Goal: Use online tool/utility: Utilize a website feature to perform a specific function

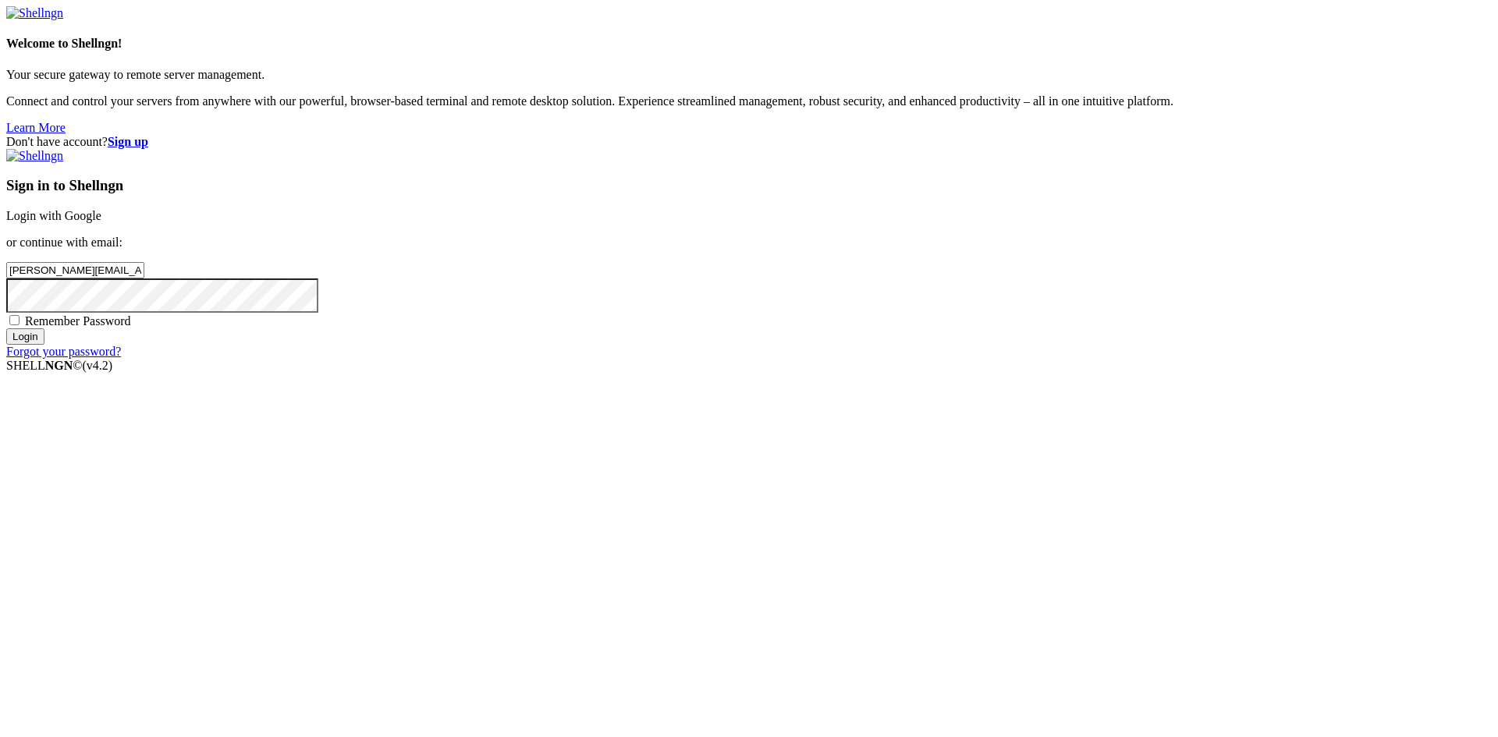
click at [44, 345] on input "Login" at bounding box center [25, 336] width 38 height 16
click at [777, 373] on div "Don't have account? Sign up Sign in to Shellngn Login with Google or continue w…" at bounding box center [748, 254] width 1485 height 238
click at [44, 359] on input "Login" at bounding box center [25, 351] width 38 height 16
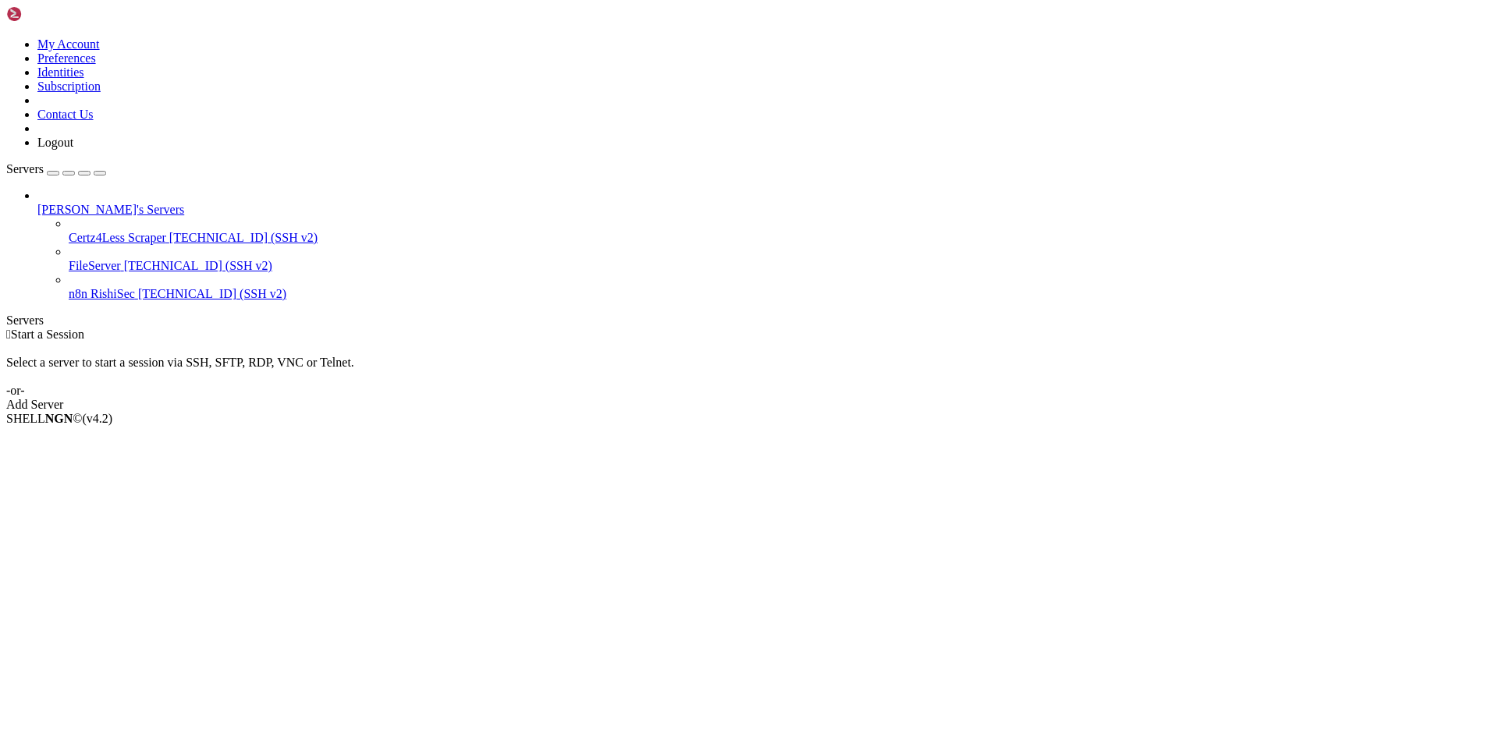
click at [121, 259] on span "FileServer" at bounding box center [95, 265] width 52 height 13
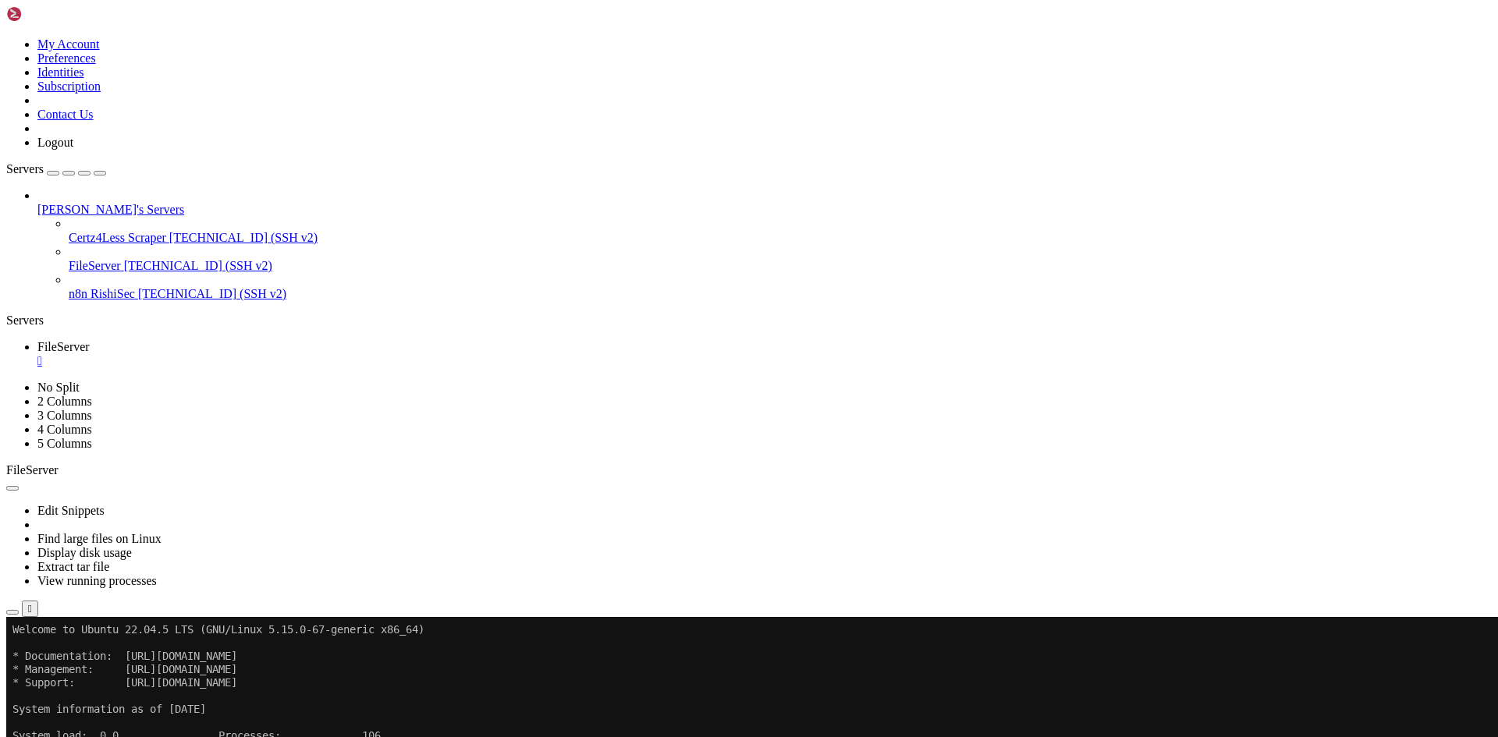
drag, startPoint x: 243, startPoint y: 964, endPoint x: 240, endPoint y: 1109, distance: 145.2
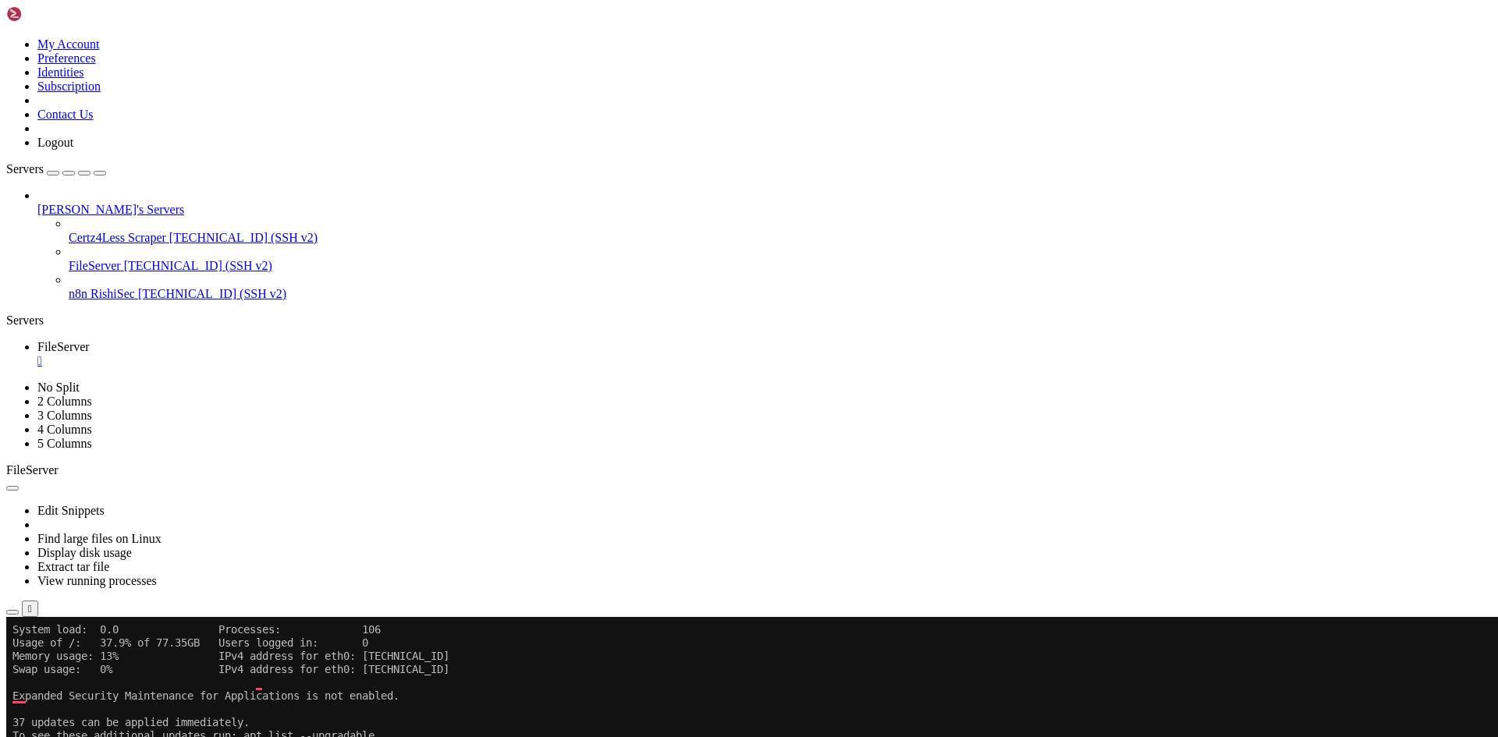
scroll to position [146, 0]
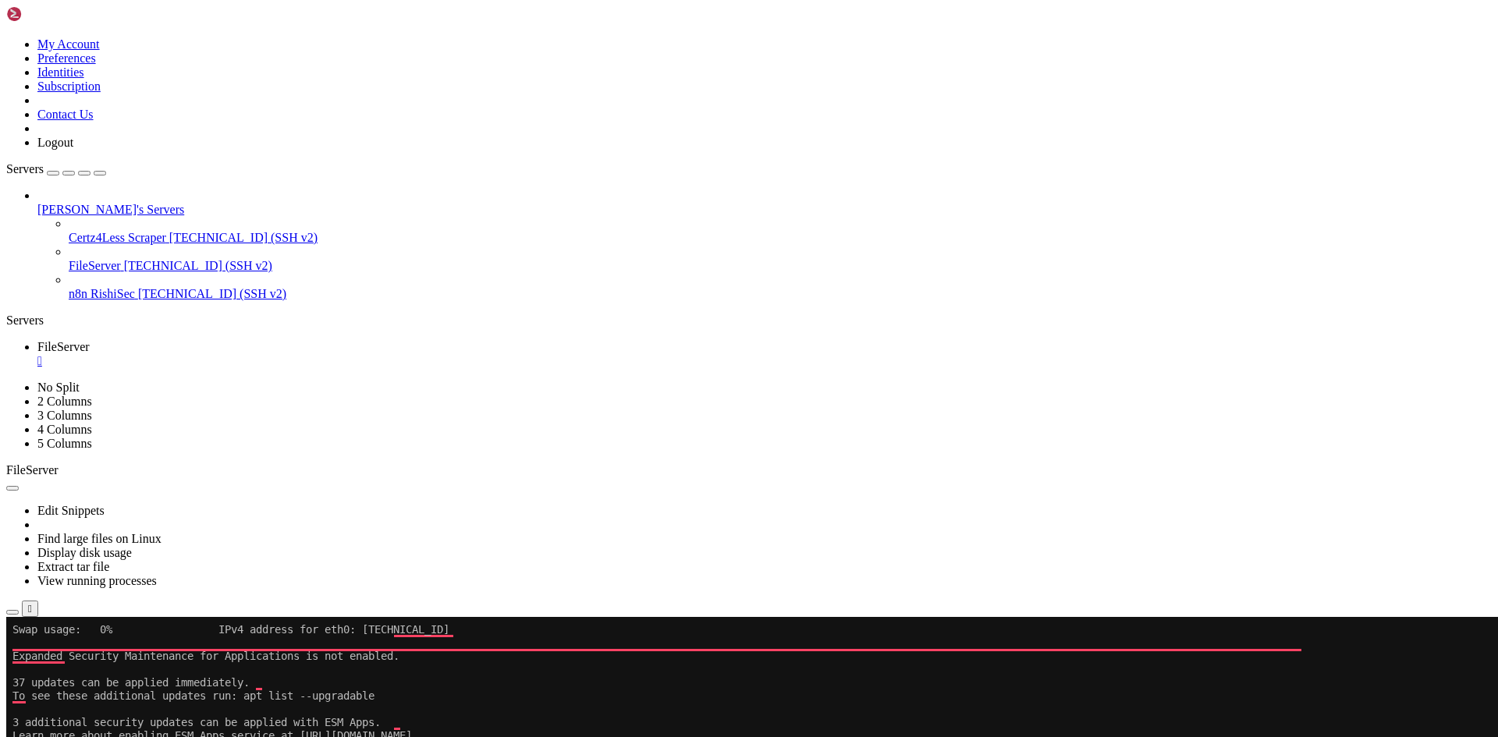
drag, startPoint x: 403, startPoint y: 1047, endPoint x: 410, endPoint y: 1116, distance: 69.7
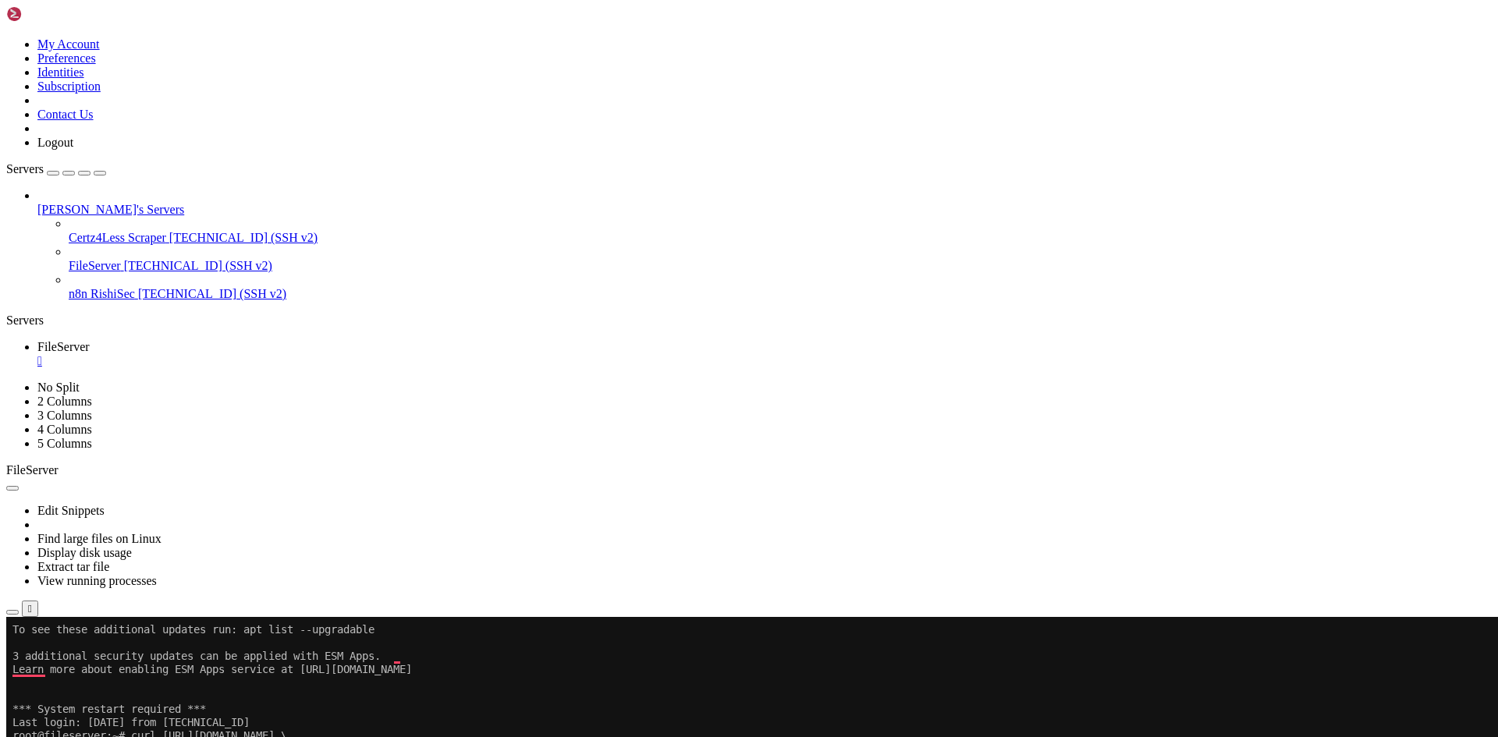
scroll to position [225, 0]
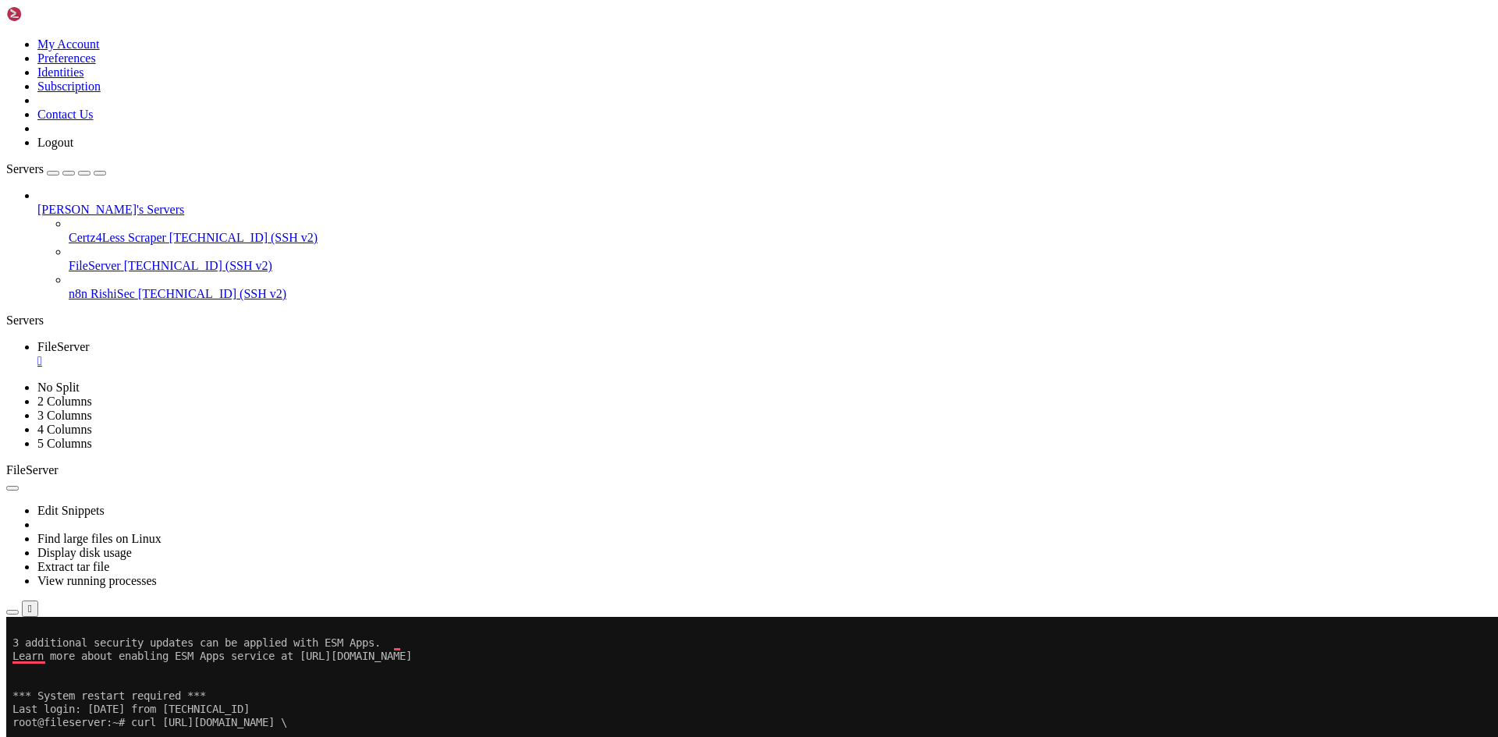
drag, startPoint x: 323, startPoint y: 1158, endPoint x: 286, endPoint y: 1158, distance: 36.7
drag, startPoint x: 198, startPoint y: 747, endPoint x: 1272, endPoint y: 753, distance: 1073.6
click at [1272, 737] on x-row "-H "[AUTH_TOKEN]" \" at bounding box center [656, 749] width 1289 height 13
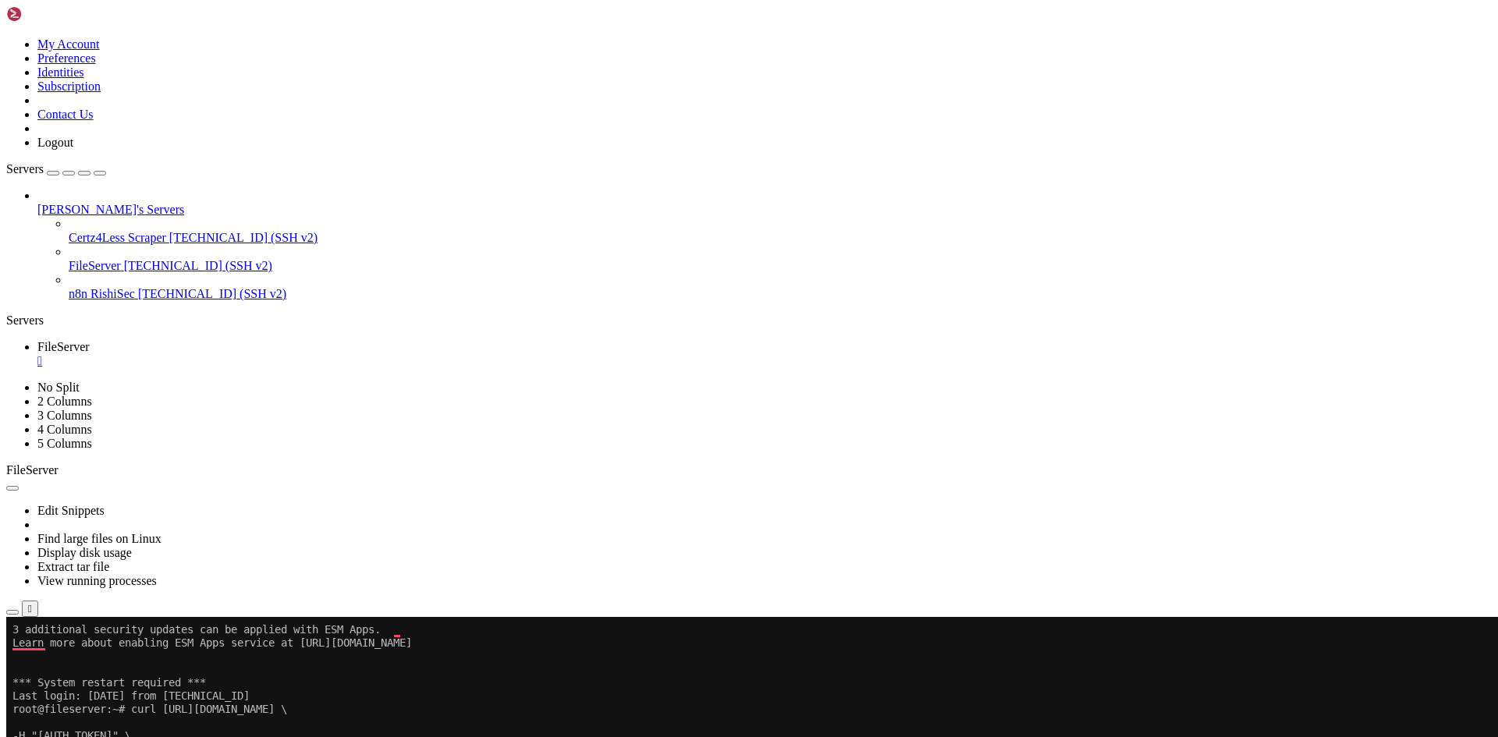
drag, startPoint x: 434, startPoint y: 1204, endPoint x: 200, endPoint y: 1239, distance: 236.7
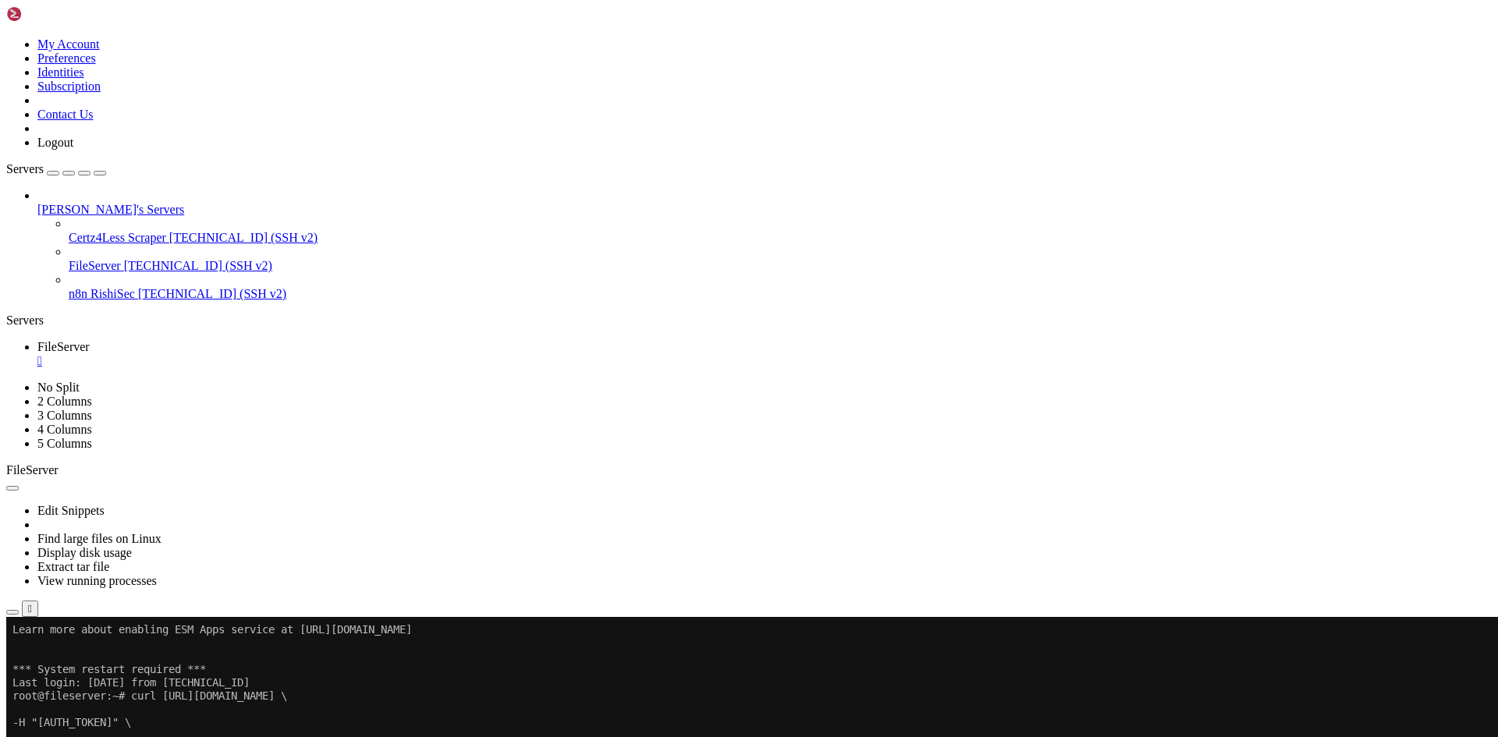
scroll to position [544, 0]
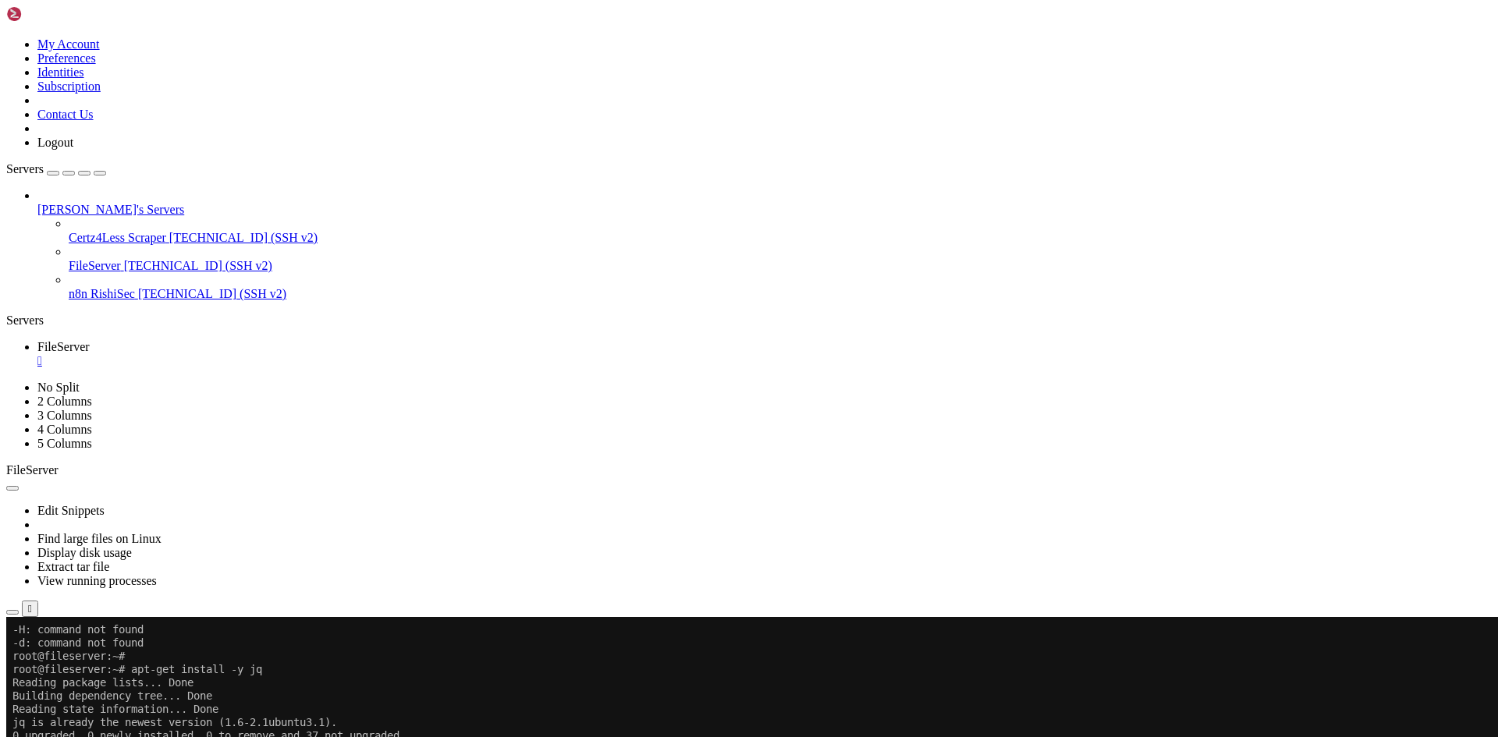
scroll to position [809, 0]
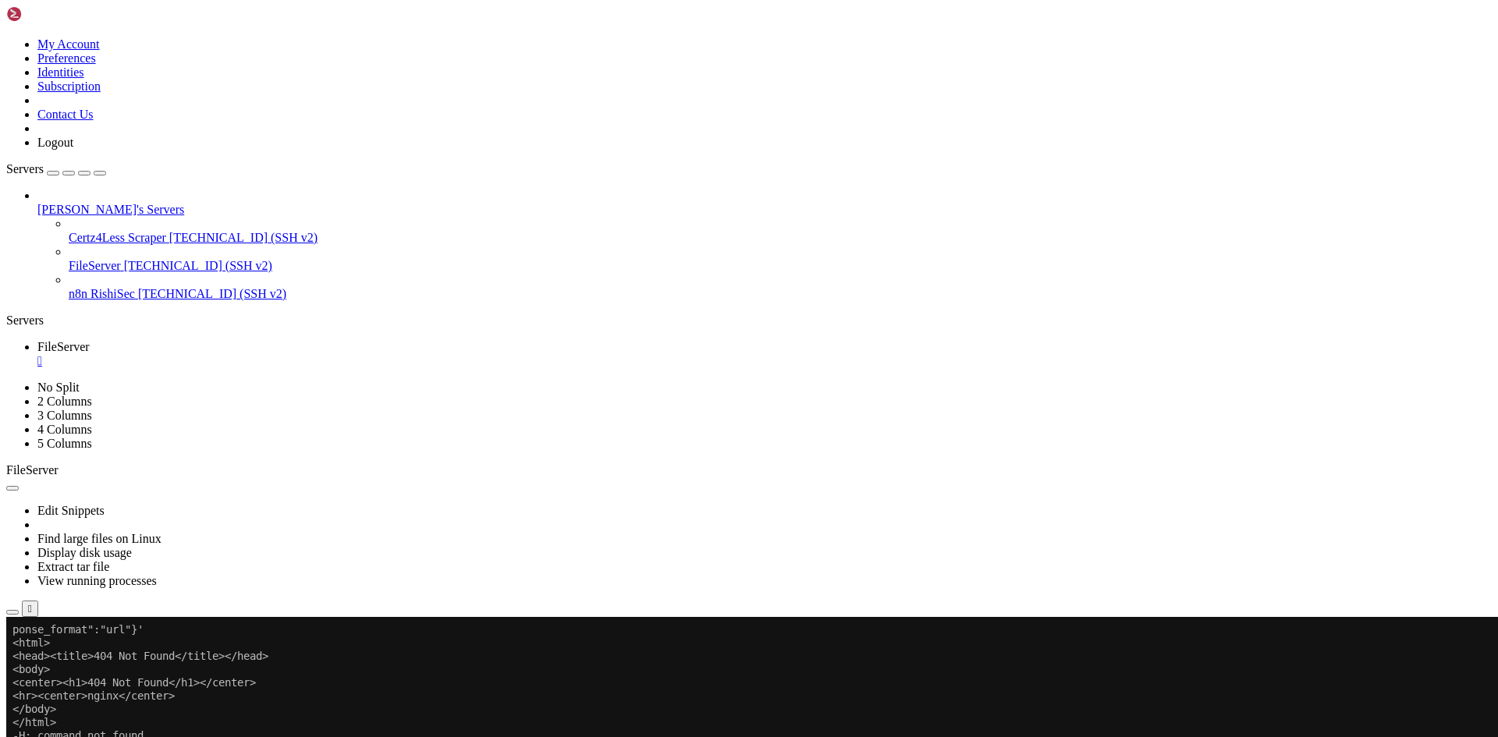
scroll to position [1432, 0]
drag, startPoint x: 333, startPoint y: 1180, endPoint x: 264, endPoint y: 1198, distance: 70.8
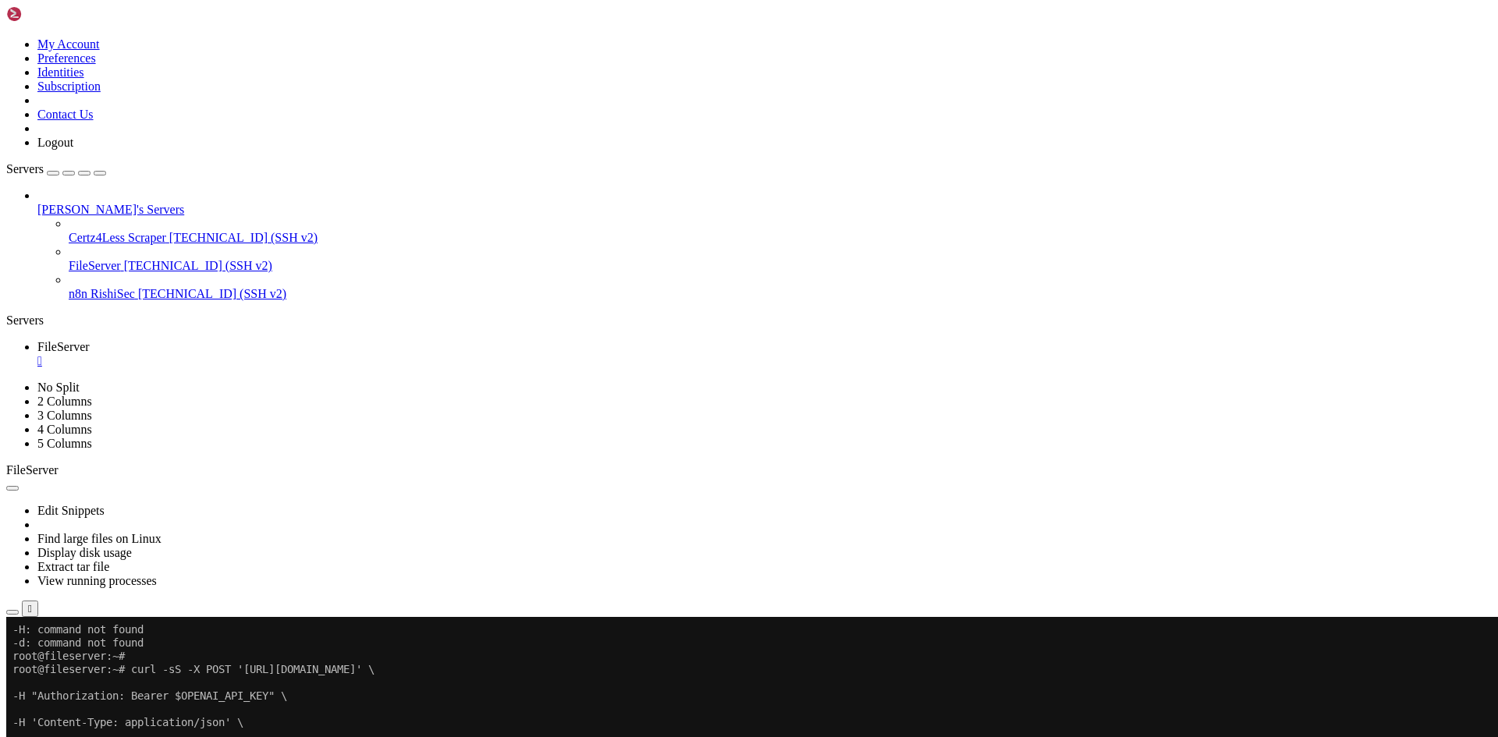
scroll to position [1684, 0]
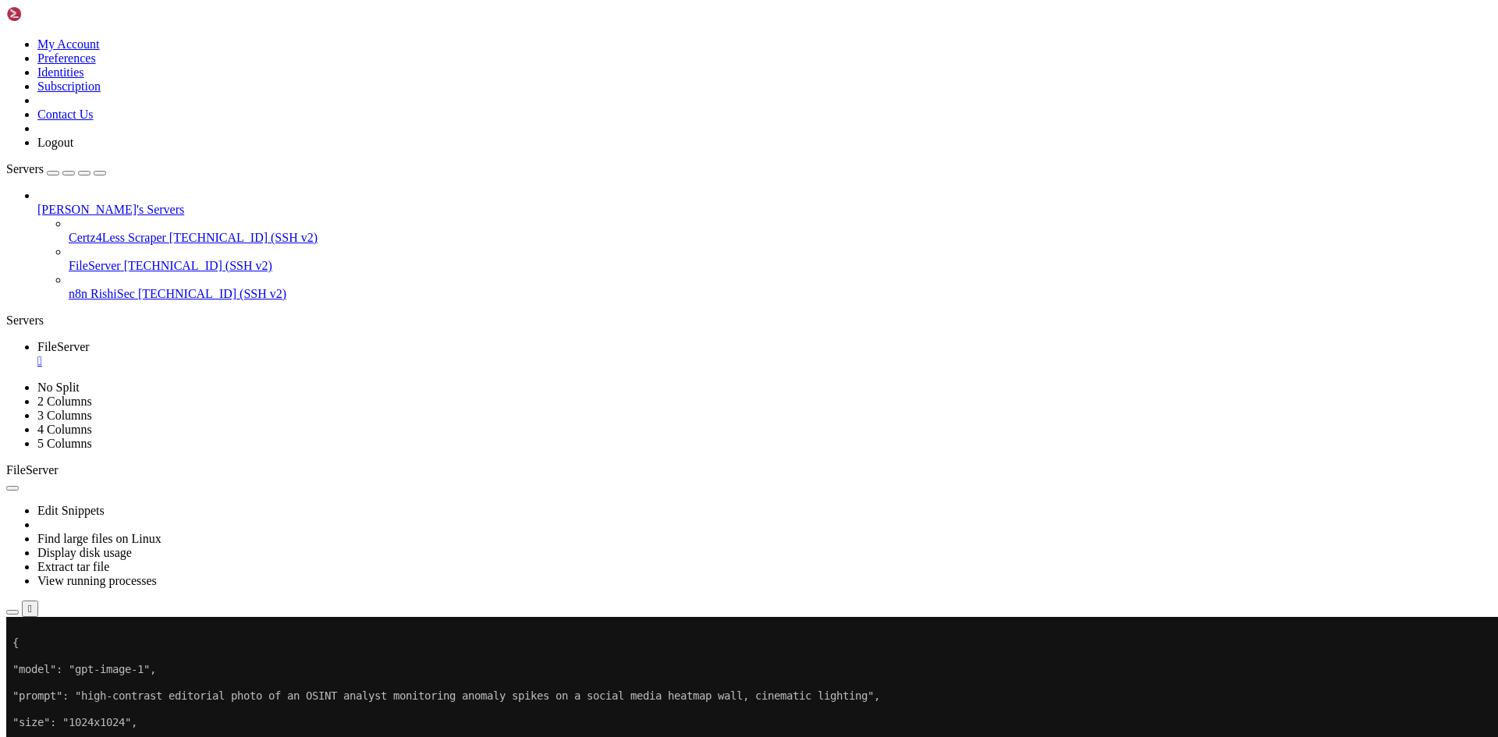
drag, startPoint x: 617, startPoint y: 846, endPoint x: 597, endPoint y: 874, distance: 34.6
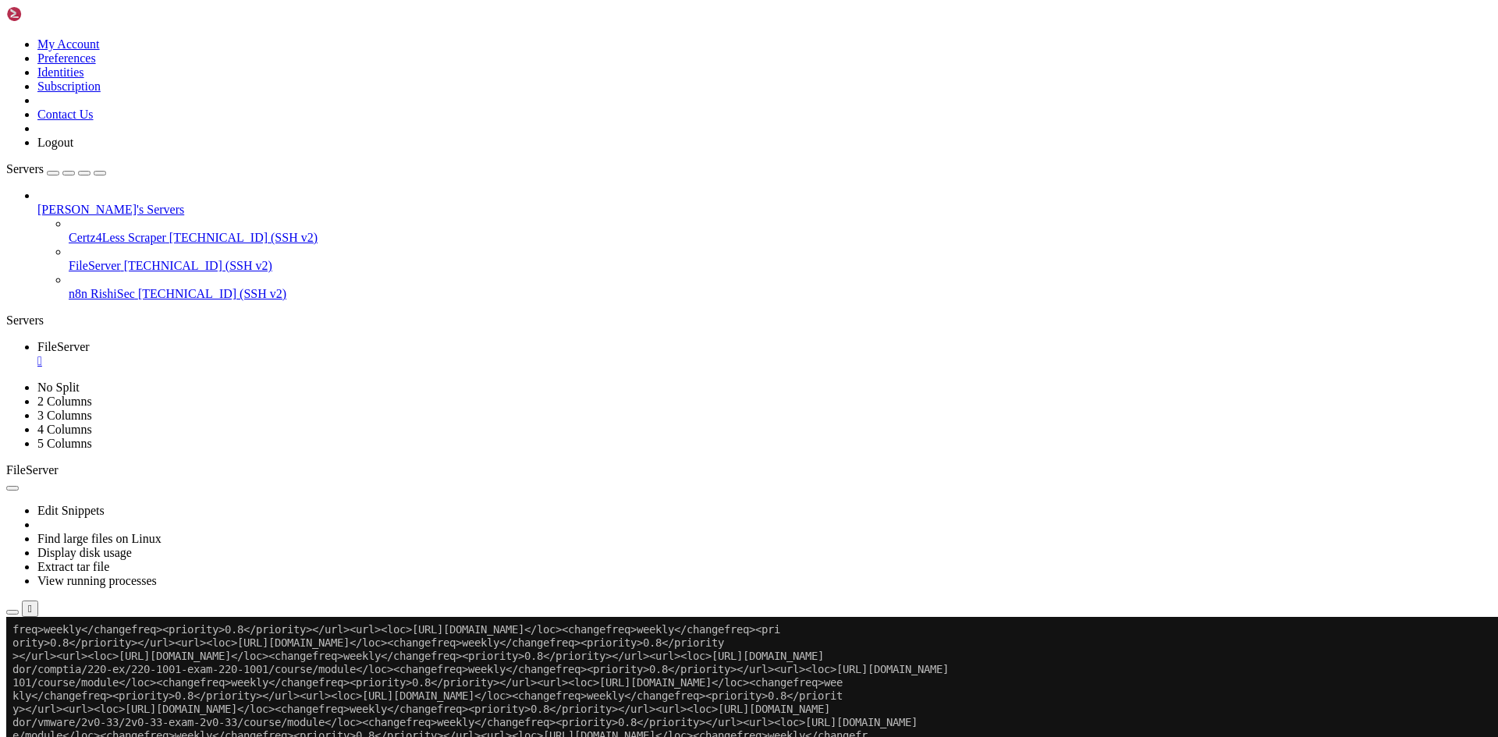
scroll to position [2529, 0]
